Goal: Use online tool/utility: Utilize a website feature to perform a specific function

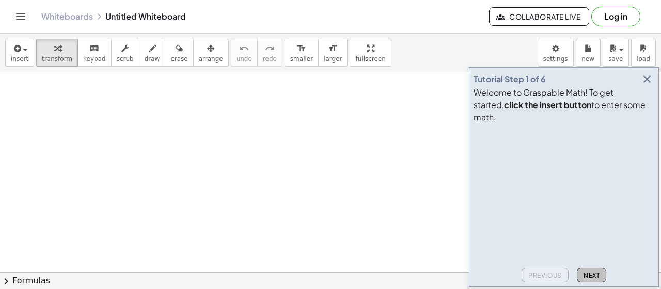
click at [591, 276] on span "Next" at bounding box center [592, 275] width 16 height 8
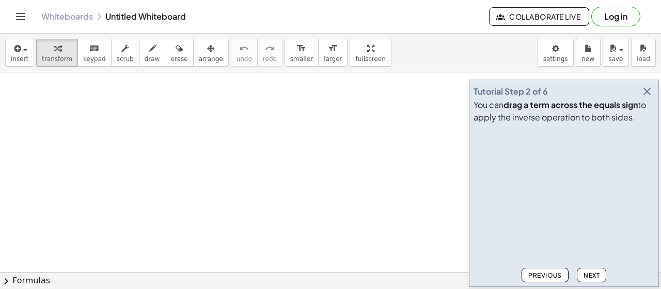
click at [548, 277] on span "Previous" at bounding box center [545, 275] width 34 height 8
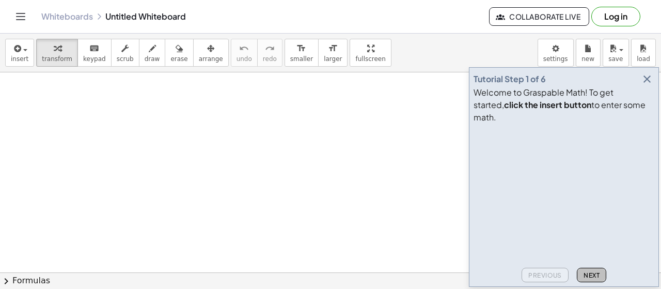
click at [593, 274] on span "Next" at bounding box center [592, 275] width 16 height 8
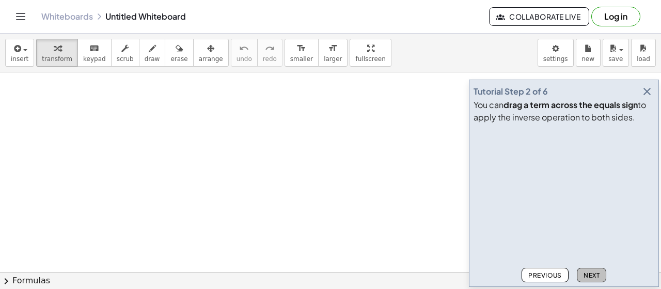
click at [592, 274] on span "Next" at bounding box center [592, 275] width 16 height 8
click at [591, 274] on span "Next" at bounding box center [592, 275] width 16 height 8
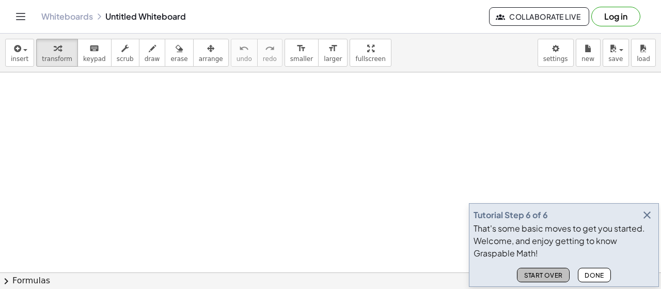
click at [556, 273] on span "Start Over" at bounding box center [543, 275] width 39 height 8
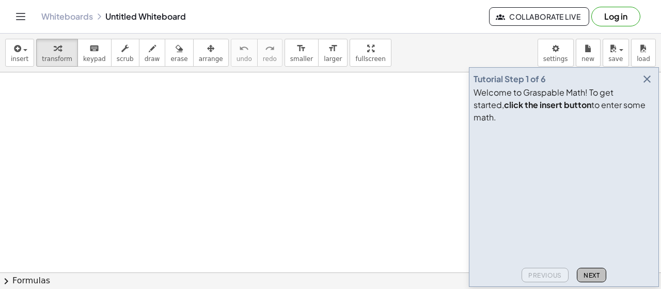
click at [601, 273] on button "Next" at bounding box center [591, 274] width 29 height 14
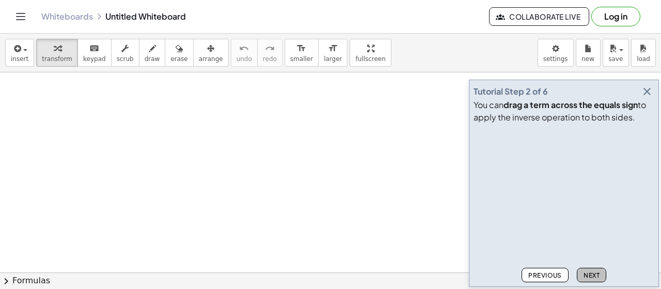
click at [601, 273] on button "Next" at bounding box center [591, 274] width 29 height 14
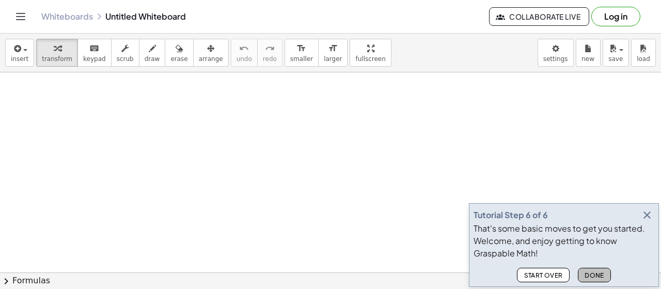
click at [592, 273] on span "Done" at bounding box center [595, 275] width 20 height 8
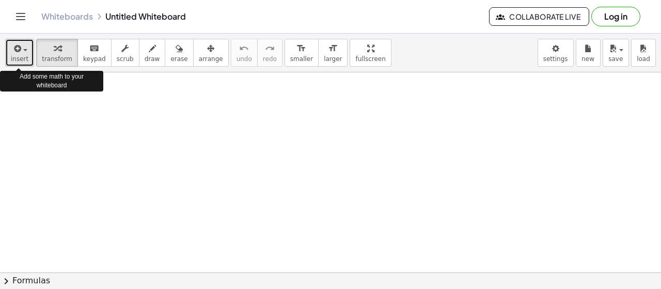
click at [19, 57] on span "insert" at bounding box center [20, 58] width 18 height 7
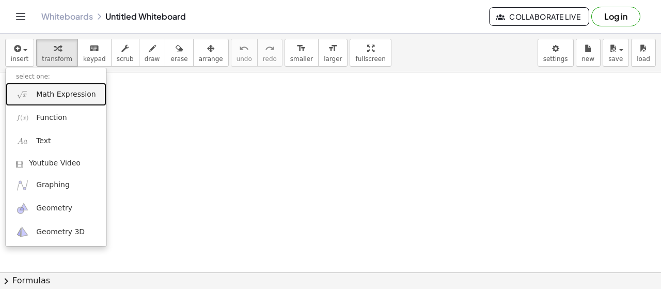
click at [39, 90] on span "Math Expression" at bounding box center [65, 94] width 59 height 10
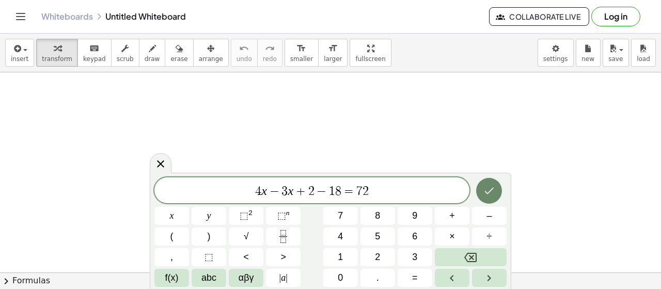
click at [494, 193] on icon "Done" at bounding box center [489, 190] width 12 height 12
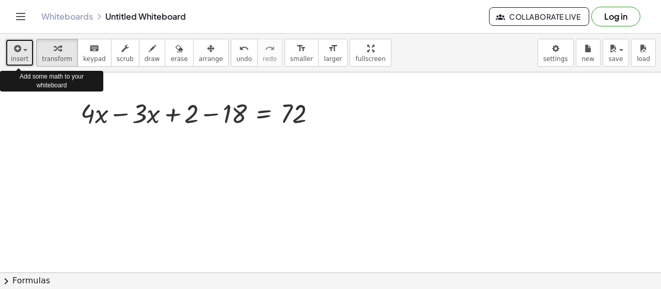
click at [19, 55] on span "insert" at bounding box center [20, 58] width 18 height 7
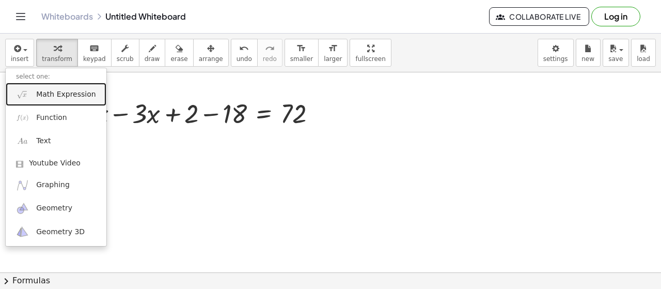
click at [40, 91] on span "Math Expression" at bounding box center [65, 94] width 59 height 10
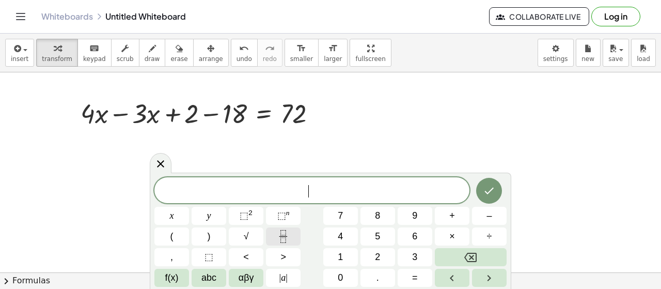
click at [282, 237] on icon "Fraction" at bounding box center [283, 236] width 13 height 13
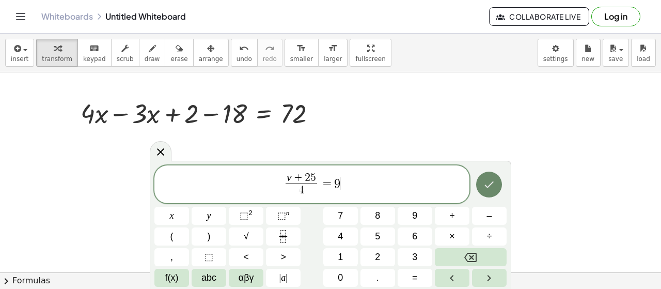
click at [485, 176] on button "Done" at bounding box center [489, 184] width 26 height 26
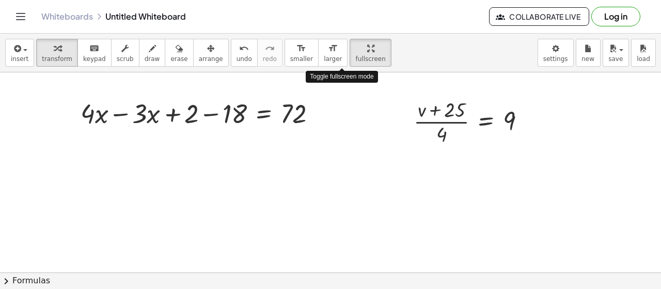
drag, startPoint x: 347, startPoint y: 56, endPoint x: 347, endPoint y: 118, distance: 62.5
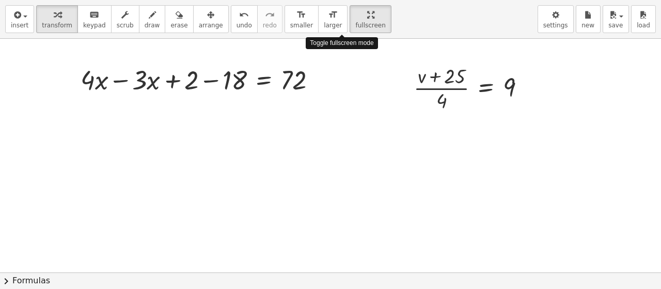
click at [347, 118] on div "insert select one: Math Expression Function Text Youtube Video Graphing Geometr…" at bounding box center [330, 144] width 661 height 289
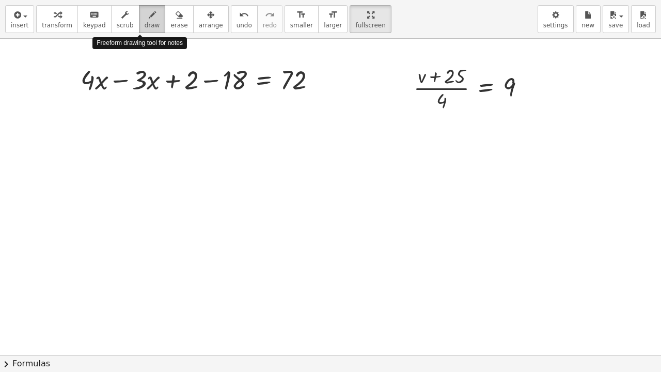
click at [145, 27] on span "draw" at bounding box center [152, 25] width 15 height 7
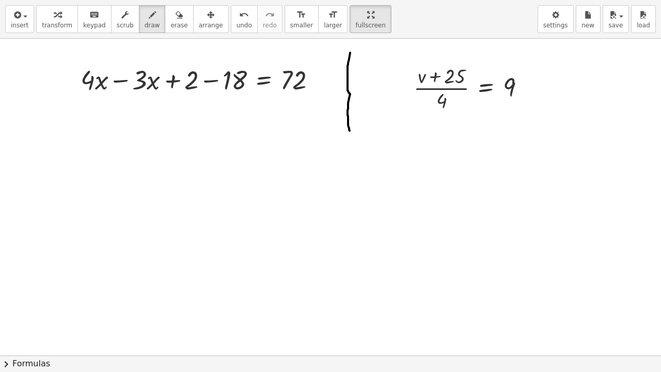
drag, startPoint x: 350, startPoint y: 53, endPoint x: 350, endPoint y: 131, distance: 78.0
click at [350, 131] on div at bounding box center [330, 355] width 661 height 633
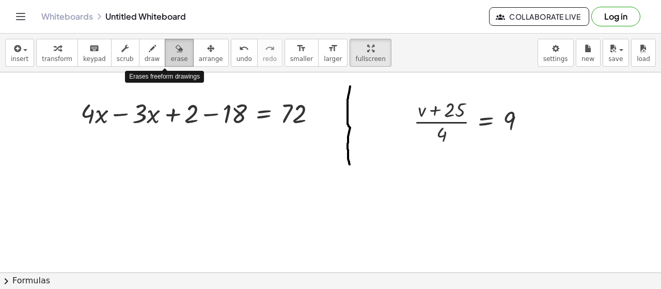
click at [176, 54] on icon "button" at bounding box center [179, 48] width 7 height 12
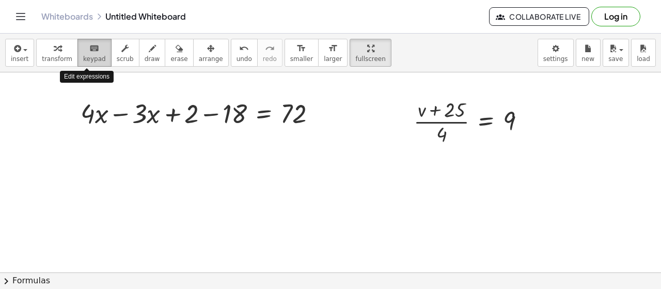
click at [90, 53] on icon "keyboard" at bounding box center [94, 48] width 10 height 12
click at [25, 14] on icon "Toggle navigation" at bounding box center [20, 16] width 12 height 12
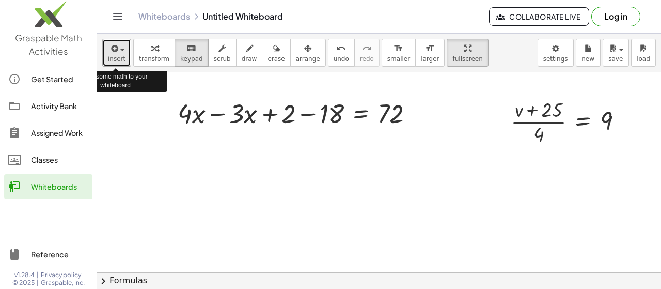
click at [118, 52] on span "button" at bounding box center [119, 49] width 2 height 7
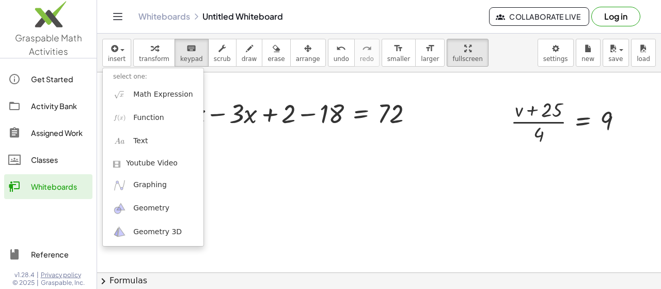
click at [149, 33] on div "Whiteboards Untitled Whiteboard Collaborate Live Log in" at bounding box center [378, 16] width 539 height 33
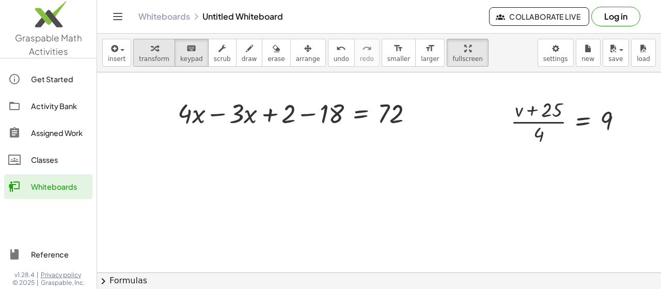
click at [151, 49] on icon "button" at bounding box center [154, 48] width 7 height 12
click at [433, 10] on div "Whiteboards Untitled Whiteboard Collaborate Live Log in" at bounding box center [378, 16] width 539 height 33
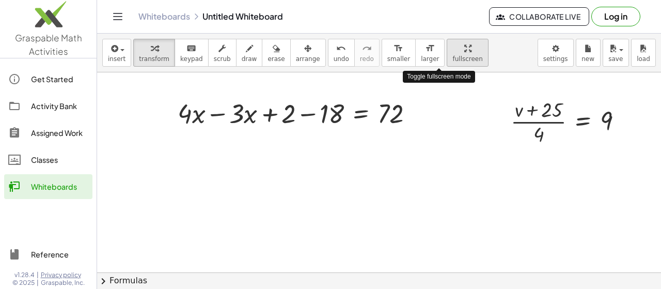
click at [452, 59] on span "fullscreen" at bounding box center [467, 58] width 30 height 7
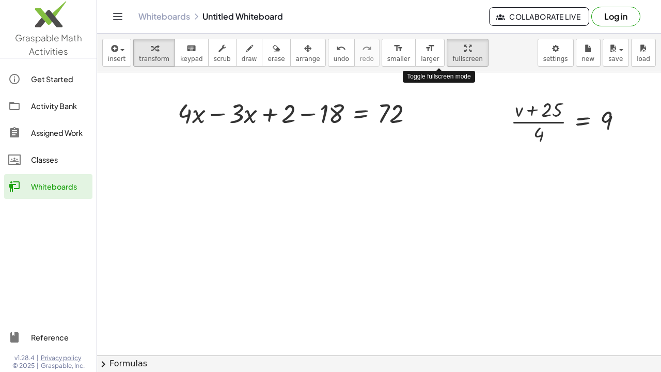
drag, startPoint x: 443, startPoint y: 59, endPoint x: 443, endPoint y: 121, distance: 62.5
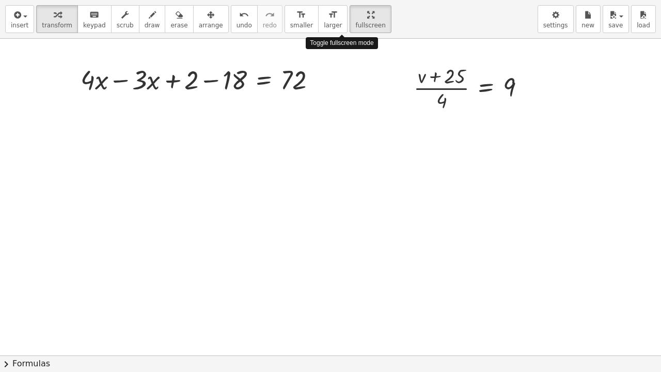
click at [443, 121] on div "insert select one: Math Expression Function Text Youtube Video Graphing Geometr…" at bounding box center [330, 186] width 661 height 372
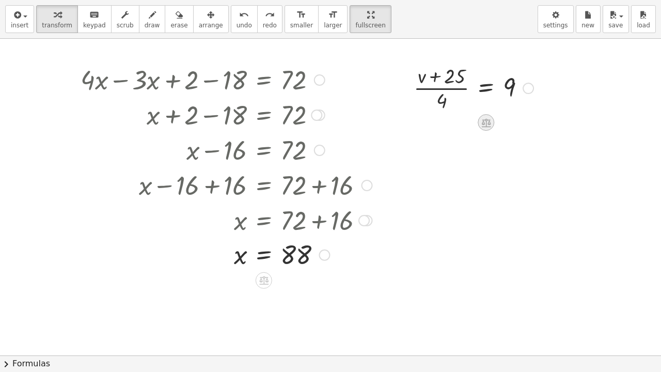
click at [483, 127] on icon at bounding box center [485, 122] width 9 height 9
click at [484, 127] on span "×" at bounding box center [486, 122] width 6 height 15
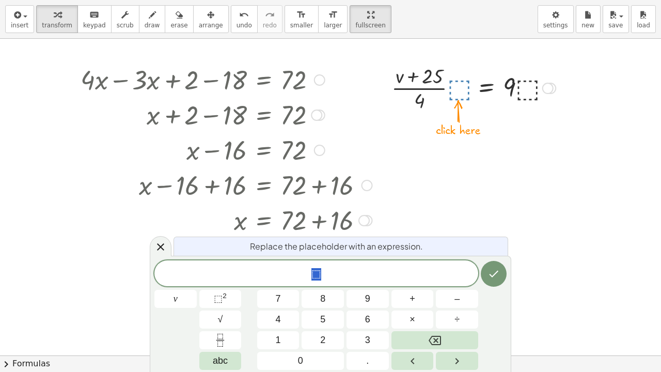
click at [286, 288] on button "4" at bounding box center [278, 319] width 42 height 18
click at [493, 274] on icon "Done" at bounding box center [493, 273] width 12 height 12
click at [277, 288] on span "4" at bounding box center [278, 319] width 5 height 14
click at [494, 277] on icon "Done" at bounding box center [493, 273] width 12 height 12
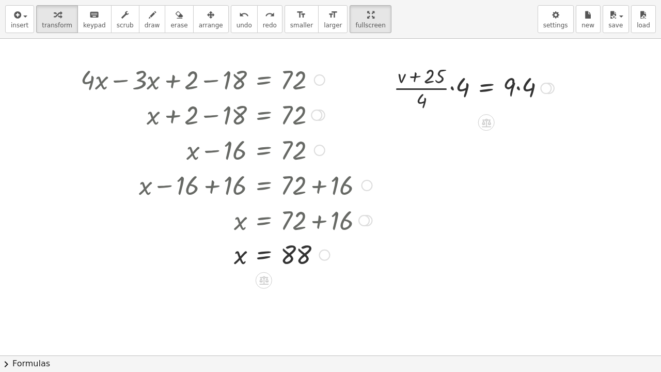
click at [191, 89] on div at bounding box center [226, 78] width 302 height 35
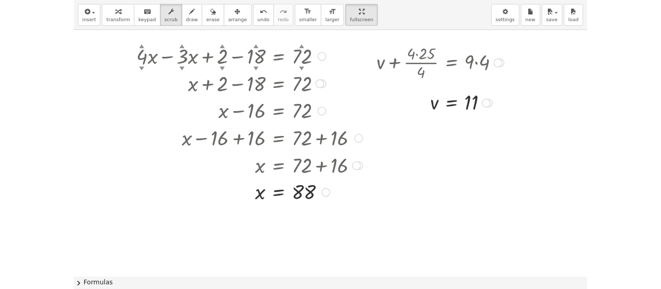
scroll to position [4, 0]
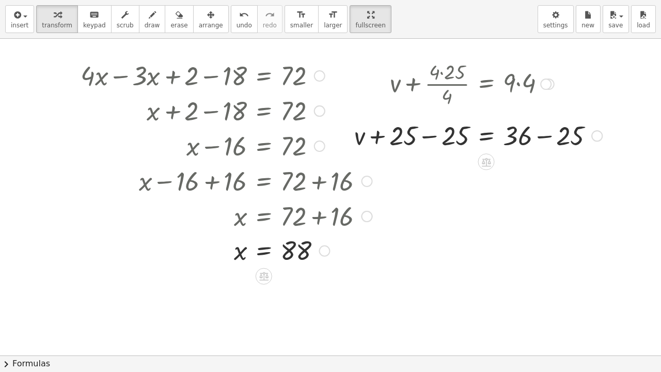
click at [317, 116] on div at bounding box center [319, 110] width 11 height 11
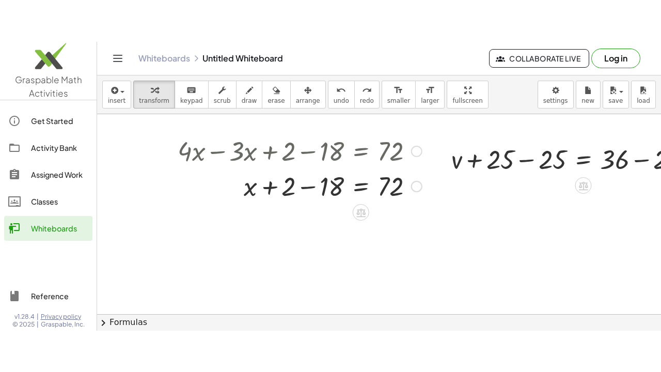
scroll to position [6, 0]
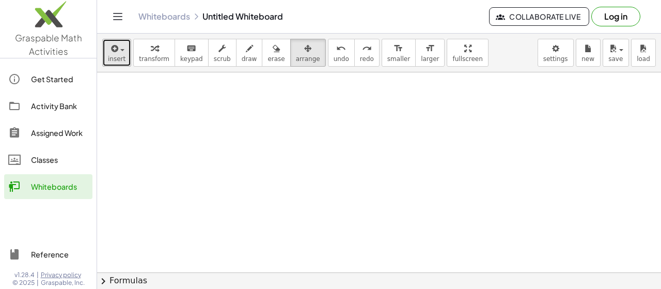
click at [121, 58] on span "insert" at bounding box center [117, 58] width 18 height 7
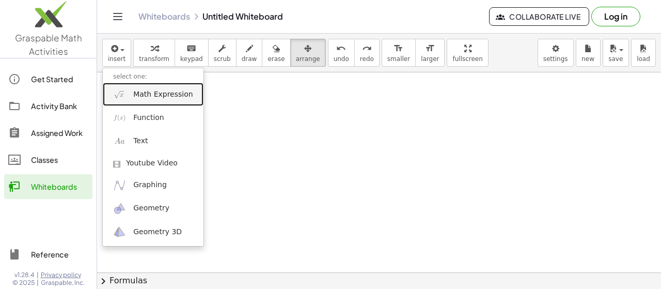
click at [174, 97] on span "Math Expression" at bounding box center [162, 94] width 59 height 10
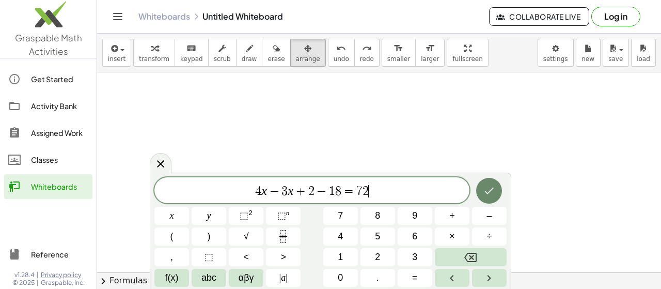
click at [489, 192] on icon "Done" at bounding box center [489, 190] width 12 height 12
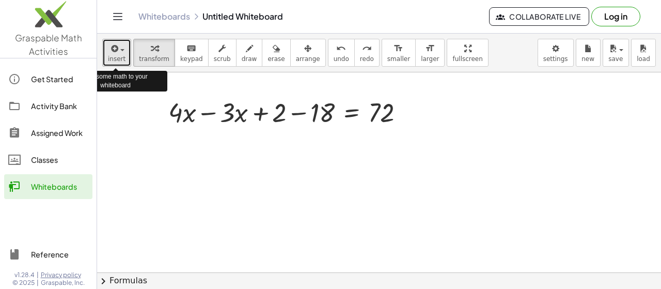
click at [123, 54] on button "insert" at bounding box center [116, 53] width 29 height 28
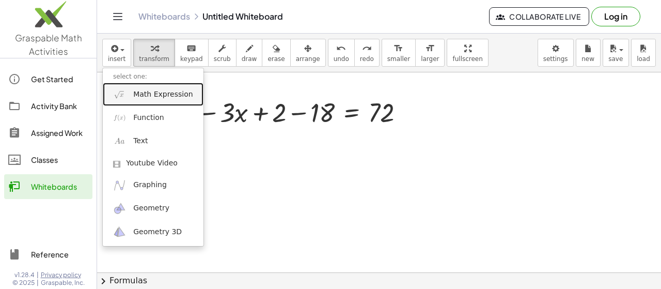
click at [141, 88] on link "Math Expression" at bounding box center [153, 94] width 101 height 23
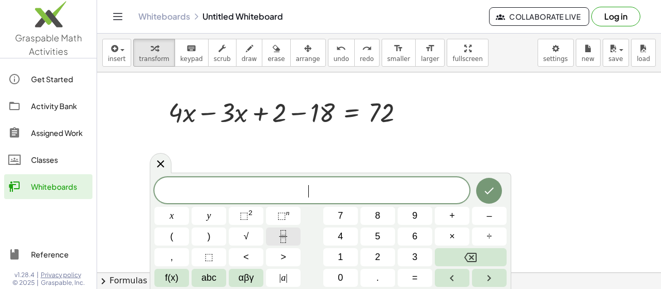
click at [280, 233] on icon "Fraction" at bounding box center [283, 236] width 13 height 13
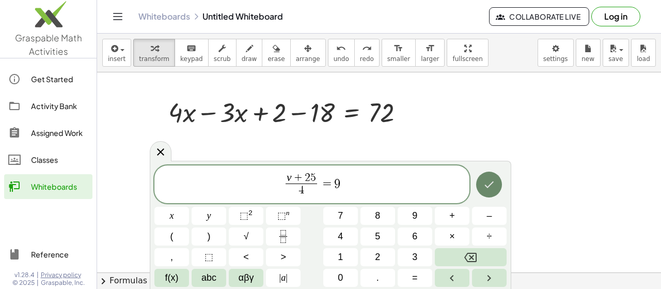
click at [493, 185] on icon "Done" at bounding box center [489, 184] width 12 height 12
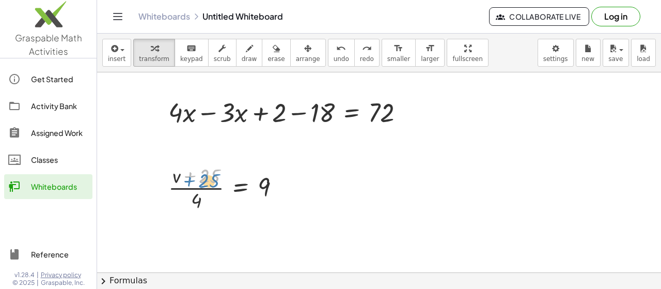
click at [198, 179] on div at bounding box center [228, 187] width 130 height 52
click at [220, 192] on div at bounding box center [228, 187] width 130 height 52
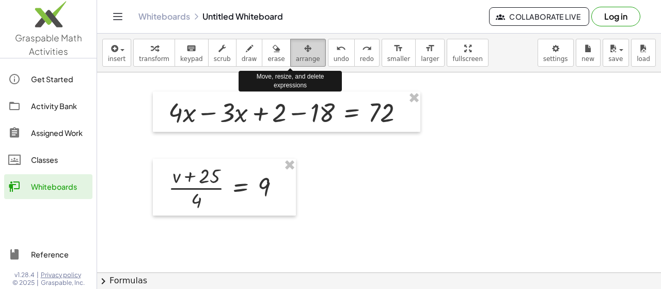
click at [304, 51] on icon "button" at bounding box center [307, 48] width 7 height 12
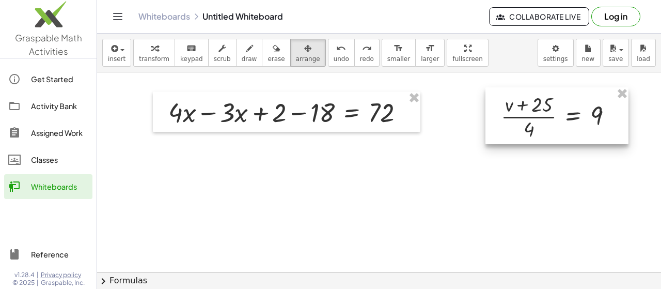
drag, startPoint x: 221, startPoint y: 194, endPoint x: 554, endPoint y: 123, distance: 340.6
click at [554, 123] on div at bounding box center [556, 115] width 143 height 57
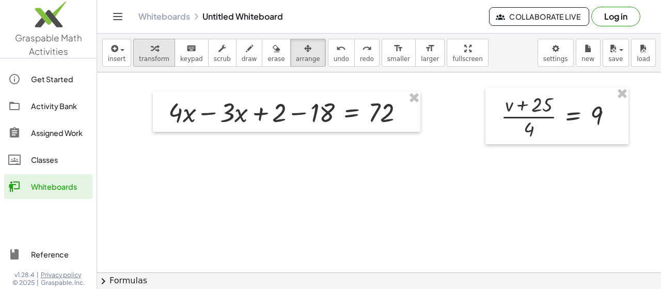
click at [139, 59] on span "transform" at bounding box center [154, 58] width 30 height 7
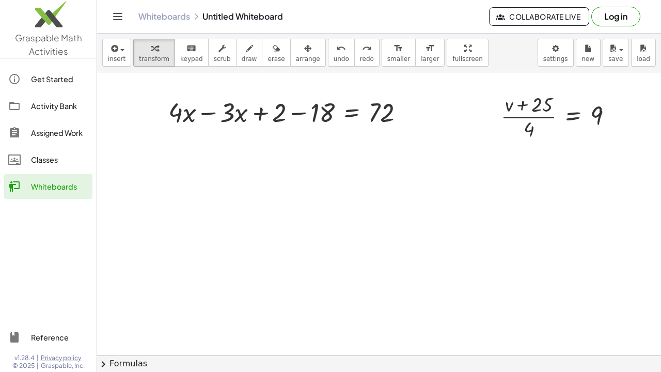
drag, startPoint x: 445, startPoint y: 58, endPoint x: 445, endPoint y: 120, distance: 62.5
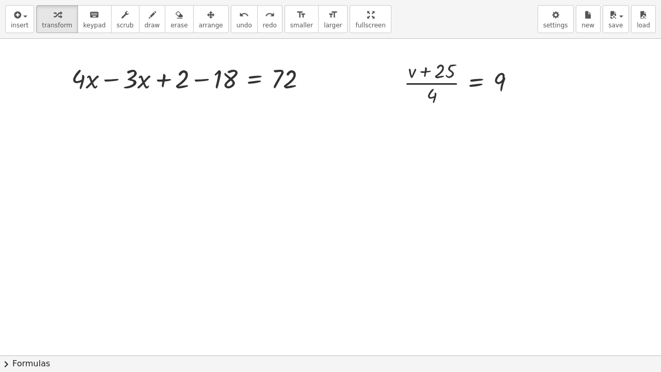
click at [445, 120] on div "insert select one: Math Expression Function Text Youtube Video Graphing Geometr…" at bounding box center [330, 186] width 661 height 372
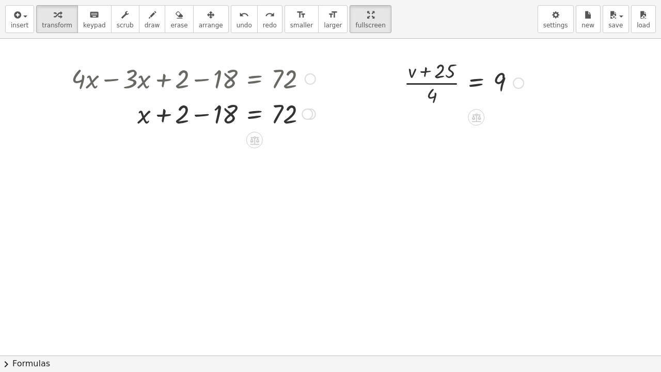
click at [162, 85] on div at bounding box center [193, 77] width 255 height 35
click at [160, 85] on div at bounding box center [193, 77] width 255 height 35
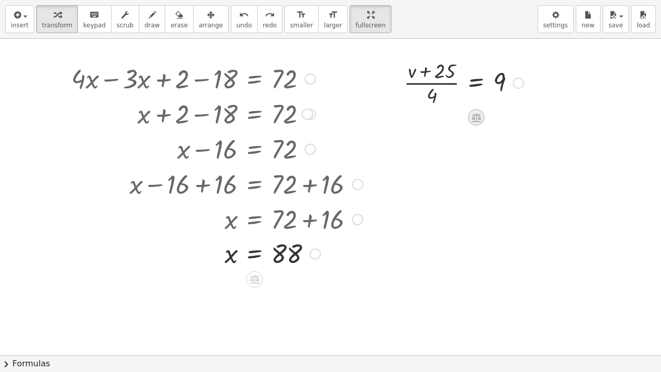
click at [471, 120] on icon at bounding box center [476, 117] width 11 height 11
click at [474, 119] on span "×" at bounding box center [476, 117] width 6 height 15
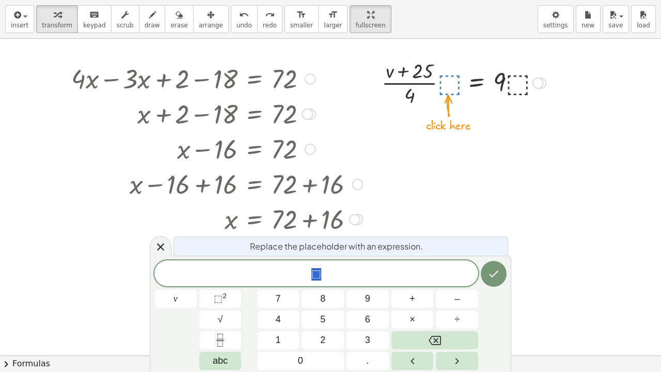
click at [273, 288] on button "4" at bounding box center [278, 319] width 42 height 18
click at [488, 277] on icon "Done" at bounding box center [493, 273] width 12 height 12
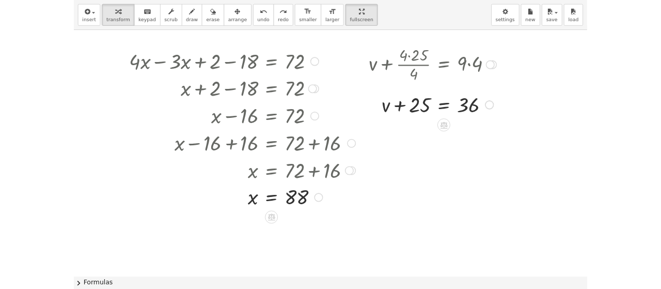
scroll to position [5, 0]
